Goal: Task Accomplishment & Management: Use online tool/utility

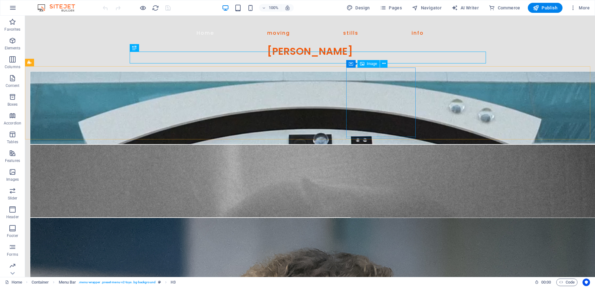
click at [370, 62] on span "Image" at bounding box center [372, 64] width 10 height 4
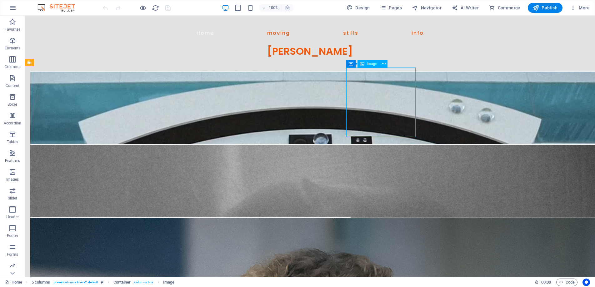
click at [370, 62] on span "Image" at bounding box center [372, 64] width 10 height 4
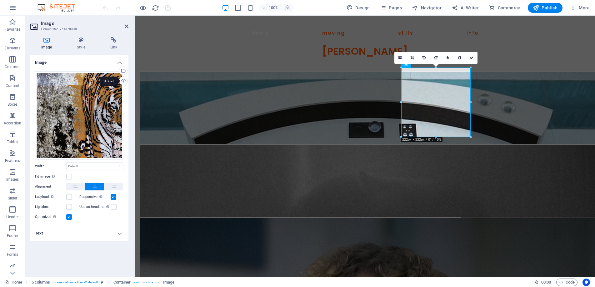
click at [123, 79] on div "Upload" at bounding box center [122, 81] width 9 height 9
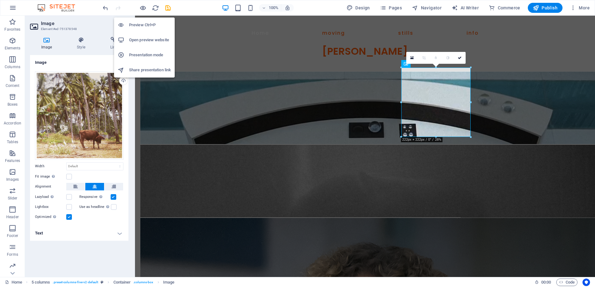
click at [144, 23] on h6 "Preview Ctrl+P" at bounding box center [150, 25] width 42 height 8
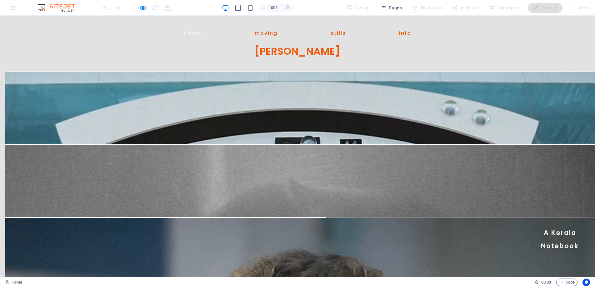
click at [525, 225] on link "A Kerala Notebook" at bounding box center [560, 239] width 70 height 28
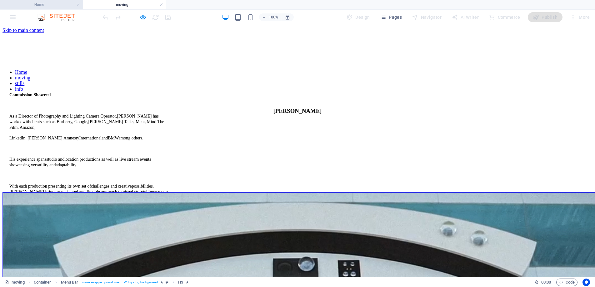
click at [50, 8] on h4 "Home" at bounding box center [41, 4] width 83 height 7
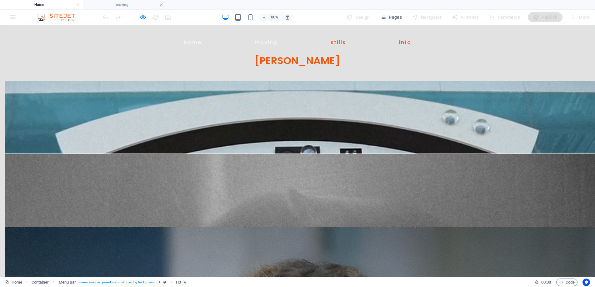
click at [260, 41] on link "moving" at bounding box center [266, 42] width 23 height 15
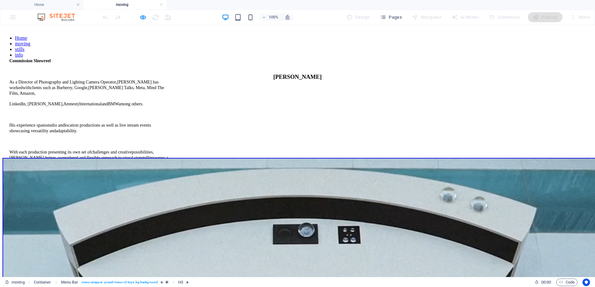
scroll to position [44, 0]
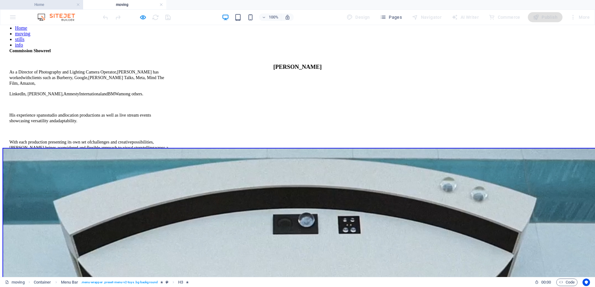
click at [46, 5] on h4 "Home" at bounding box center [41, 4] width 83 height 7
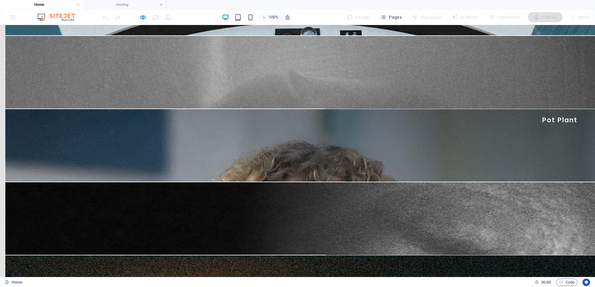
scroll to position [0, 0]
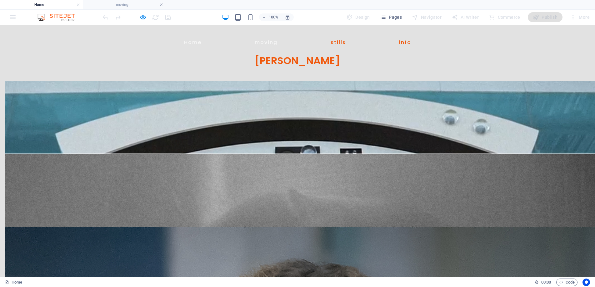
click at [263, 48] on link "moving" at bounding box center [266, 42] width 23 height 15
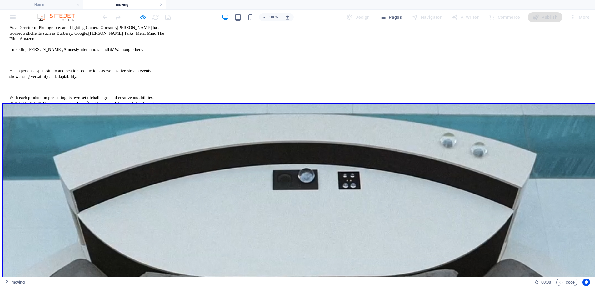
scroll to position [9, 0]
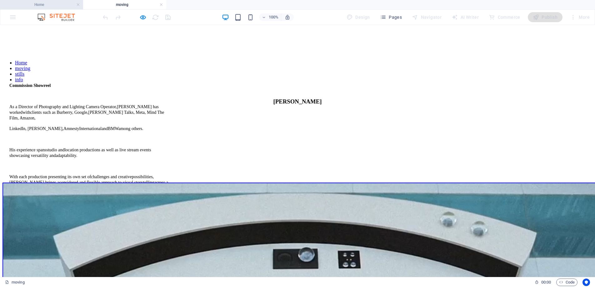
click at [38, 6] on h4 "Home" at bounding box center [41, 4] width 83 height 7
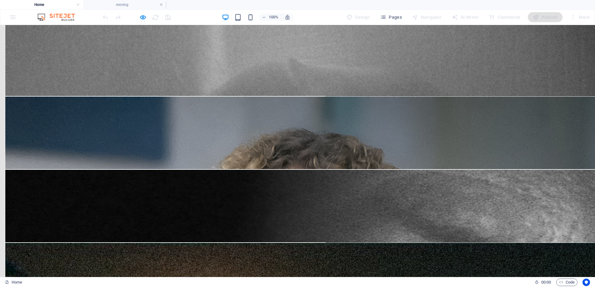
scroll to position [172, 0]
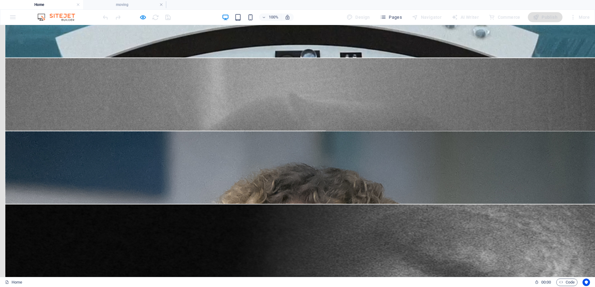
scroll to position [0, 0]
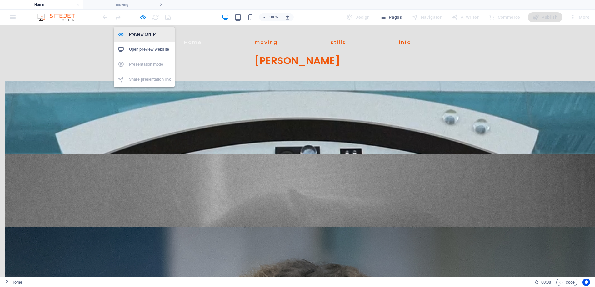
drag, startPoint x: 145, startPoint y: 34, endPoint x: 197, endPoint y: 79, distance: 68.7
click at [145, 34] on h6 "Preview Ctrl+P" at bounding box center [150, 35] width 42 height 8
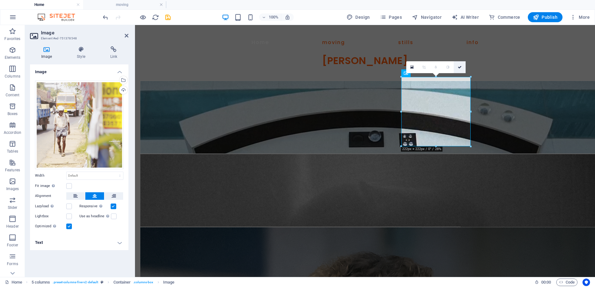
click at [461, 68] on icon at bounding box center [460, 67] width 4 height 4
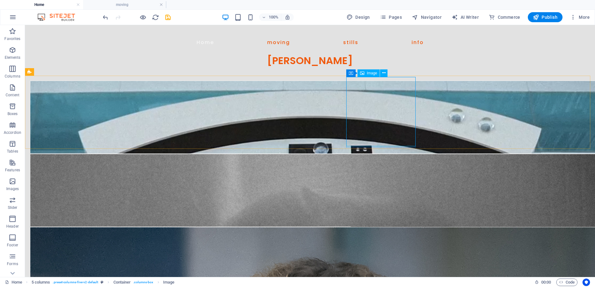
click at [367, 72] on span "Image" at bounding box center [372, 73] width 10 height 4
drag, startPoint x: 367, startPoint y: 72, endPoint x: 232, endPoint y: 47, distance: 137.3
click at [367, 72] on span "Image" at bounding box center [372, 73] width 10 height 4
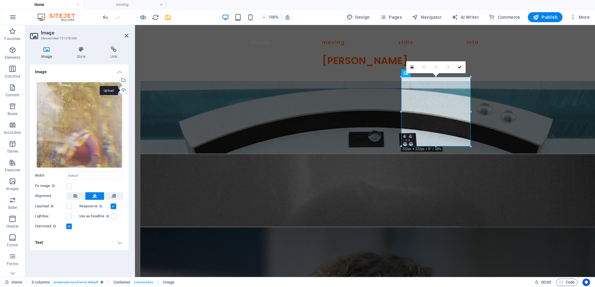
click at [124, 88] on div "Upload" at bounding box center [122, 90] width 9 height 9
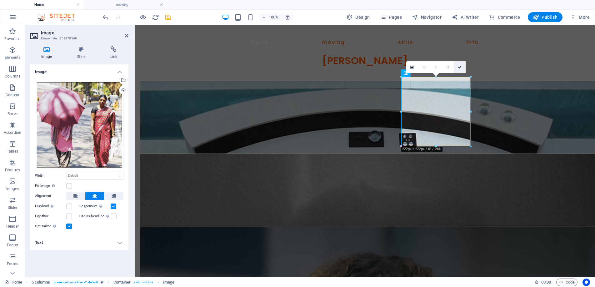
click at [461, 67] on icon at bounding box center [460, 67] width 4 height 4
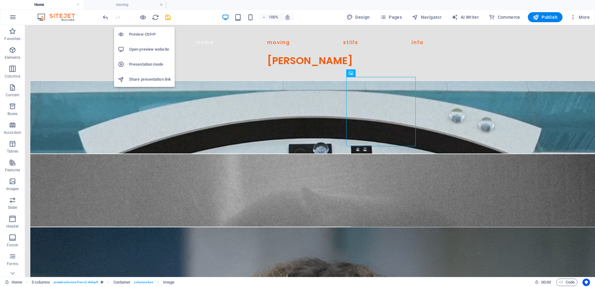
click at [144, 32] on h6 "Preview Ctrl+P" at bounding box center [150, 35] width 42 height 8
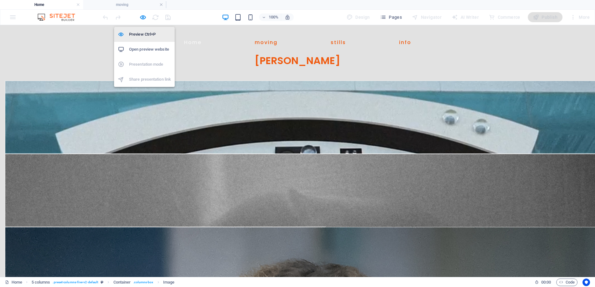
click at [145, 33] on h6 "Preview Ctrl+P" at bounding box center [150, 35] width 42 height 8
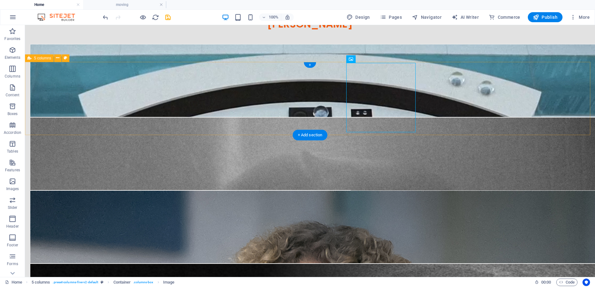
scroll to position [38, 0]
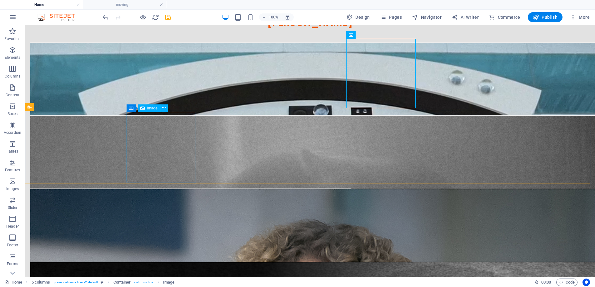
click at [147, 107] on span "Image" at bounding box center [152, 108] width 10 height 4
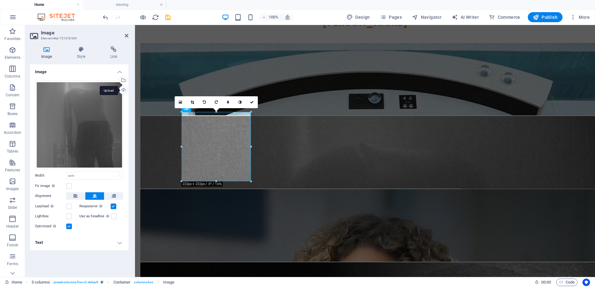
click at [123, 88] on div "Upload" at bounding box center [122, 90] width 9 height 9
click at [122, 89] on div "Upload" at bounding box center [122, 90] width 9 height 9
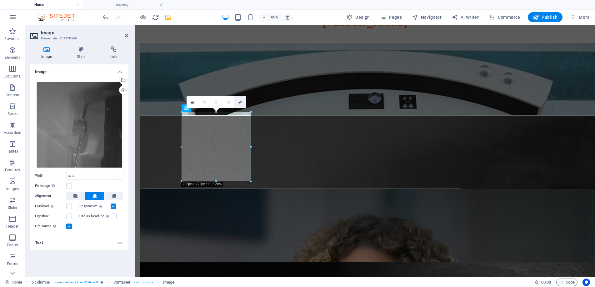
click at [240, 103] on icon at bounding box center [240, 102] width 4 height 4
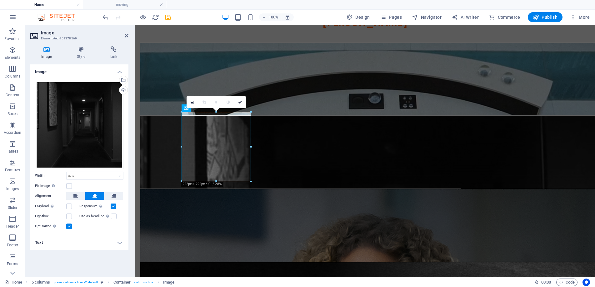
click at [187, 111] on div "Cin'e'scape 03:45 A [PERSON_NAME] Notebook Amnesty International Hidden Plates …" at bounding box center [365, 147] width 460 height 73
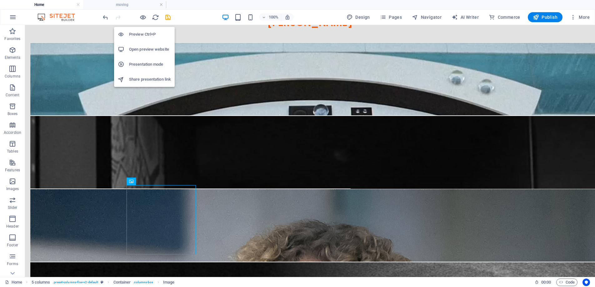
click at [142, 33] on h6 "Preview Ctrl+P" at bounding box center [150, 35] width 42 height 8
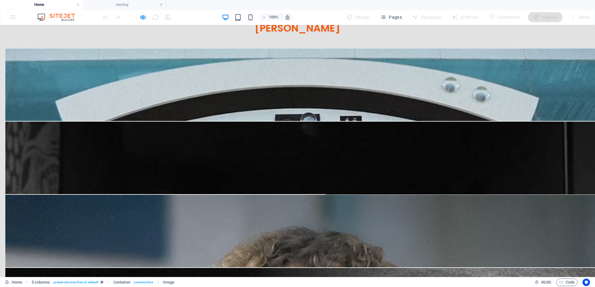
scroll to position [28, 0]
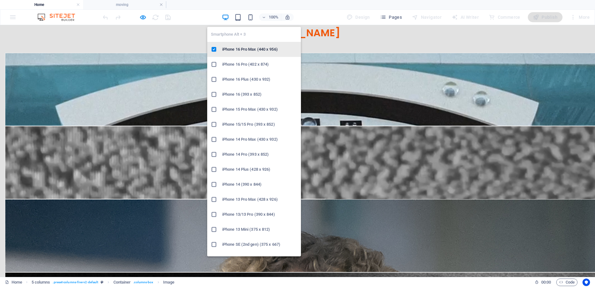
click at [242, 49] on h6 "iPhone 16 Pro Max (440 x 956)" at bounding box center [259, 50] width 75 height 8
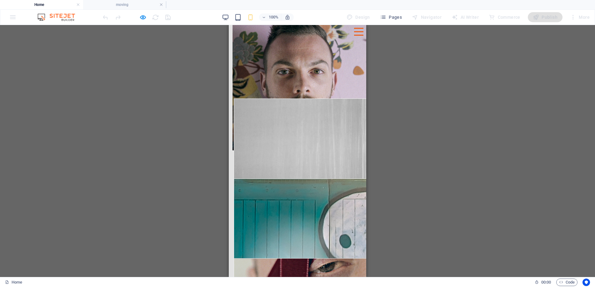
scroll to position [381, 0]
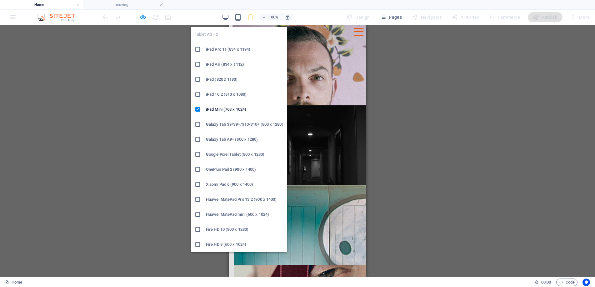
click at [235, 48] on h6 "iPad Pro 11 (834 x 1194)" at bounding box center [245, 50] width 78 height 8
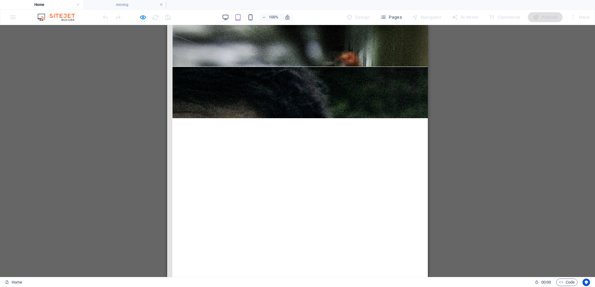
scroll to position [72, 0]
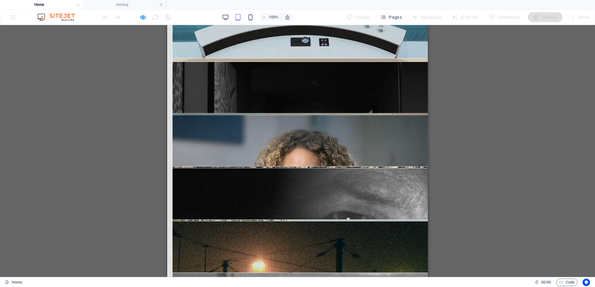
click at [466, 185] on div "H3 Container Container Menu Bar Container 5 columns Container Image Container I…" at bounding box center [297, 151] width 595 height 252
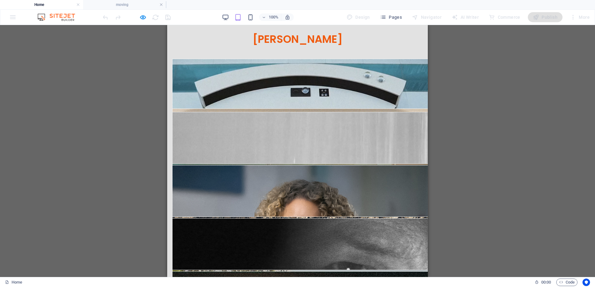
scroll to position [0, 0]
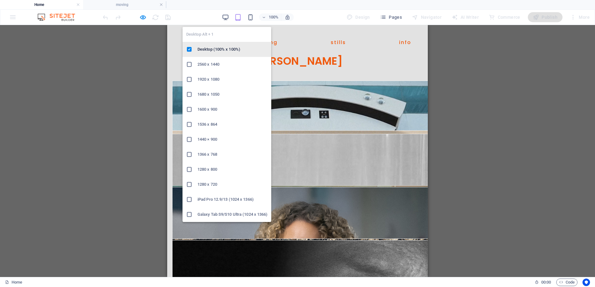
click at [217, 44] on li "Desktop (100% x 100%)" at bounding box center [227, 49] width 89 height 15
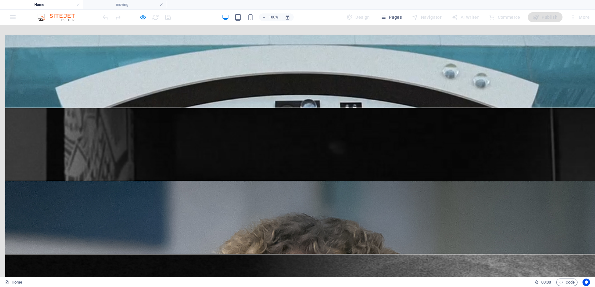
scroll to position [46, 0]
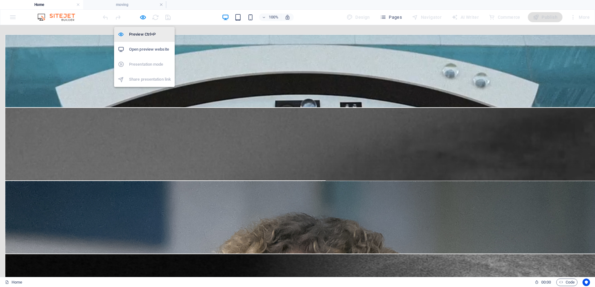
click at [143, 34] on h6 "Preview Ctrl+P" at bounding box center [150, 35] width 42 height 8
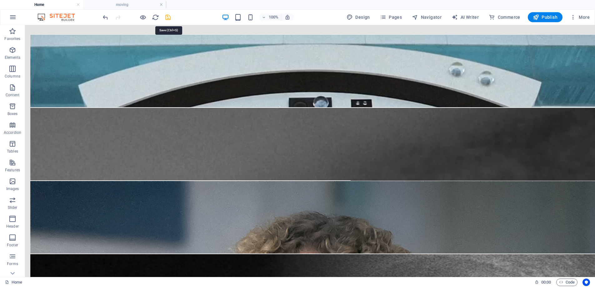
click at [168, 18] on icon "save" at bounding box center [167, 17] width 7 height 7
